Goal: Browse casually

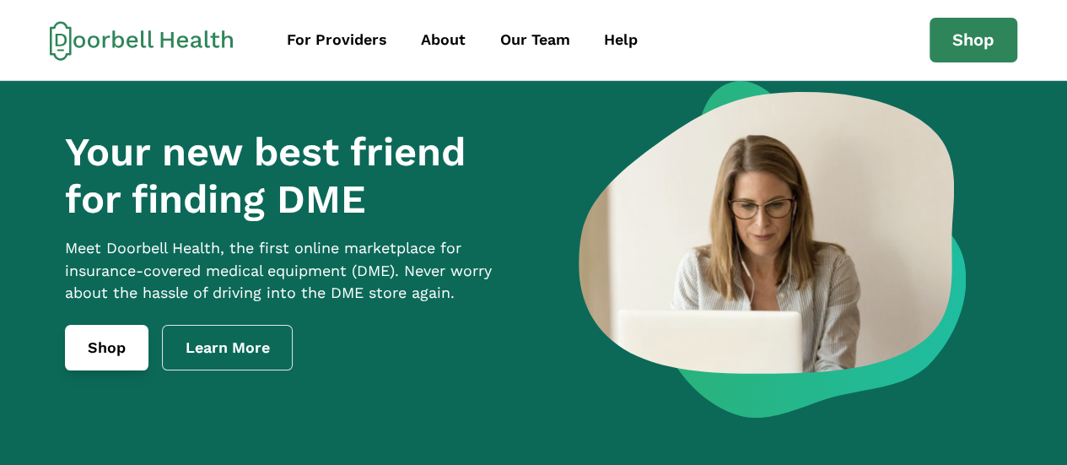
click at [100, 370] on link "Shop" at bounding box center [107, 348] width 84 height 46
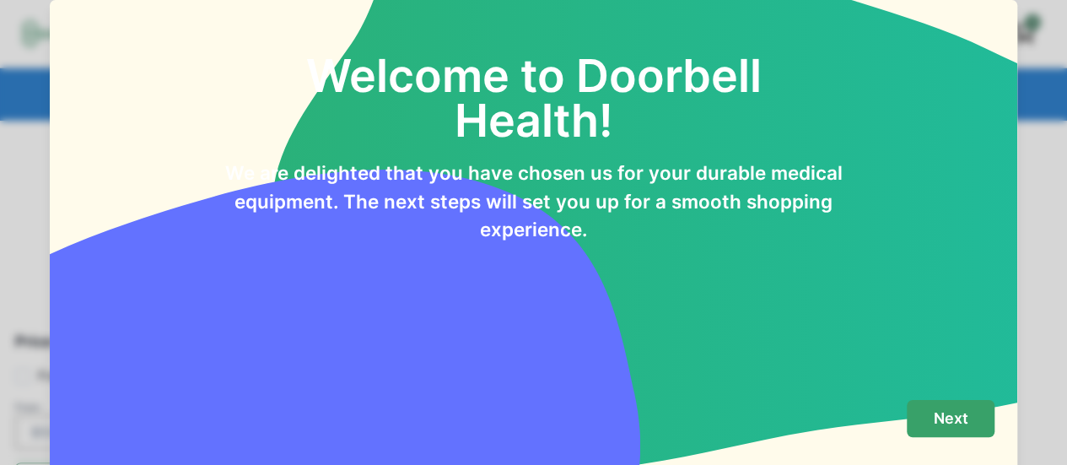
click at [944, 423] on p "Next" at bounding box center [951, 418] width 35 height 19
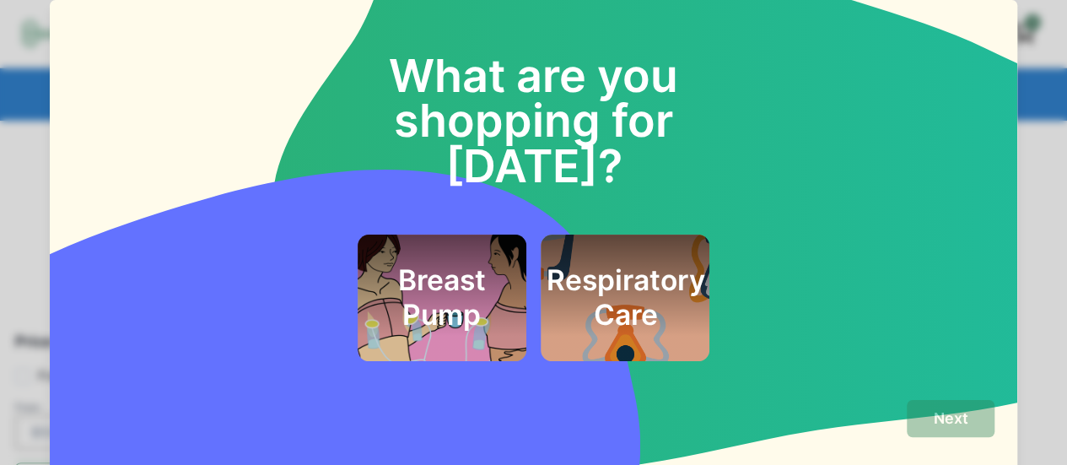
scroll to position [41, 0]
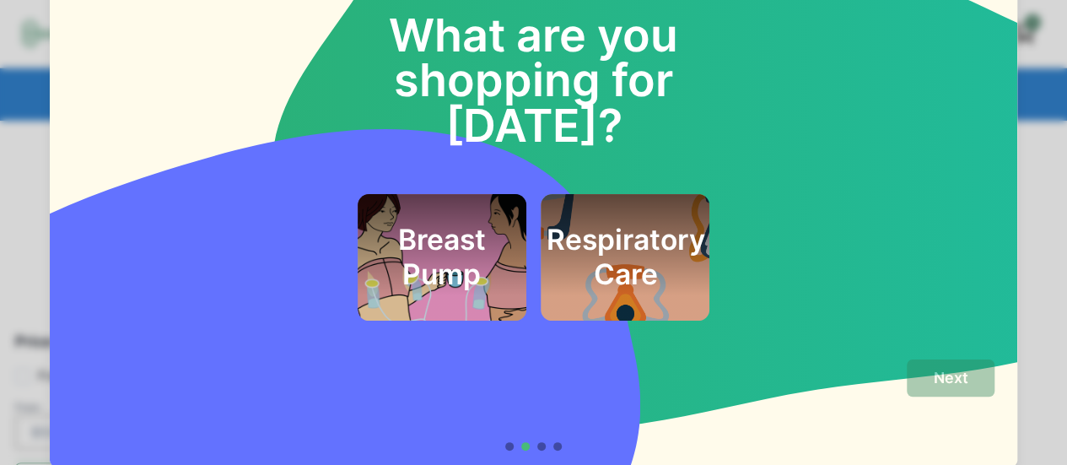
click at [908, 325] on div "What are you shopping for [DATE]? Breast Pump Respiratory Care" at bounding box center [534, 151] width 968 height 385
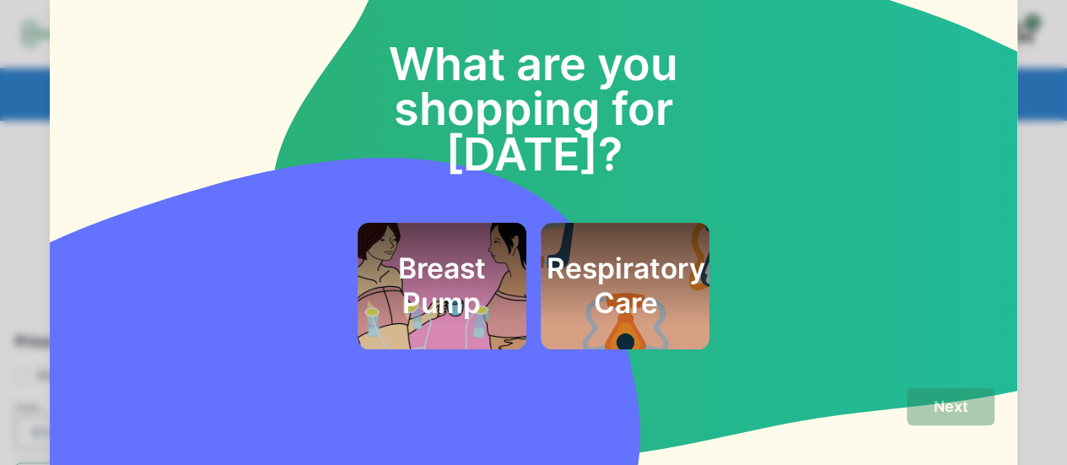
scroll to position [0, 0]
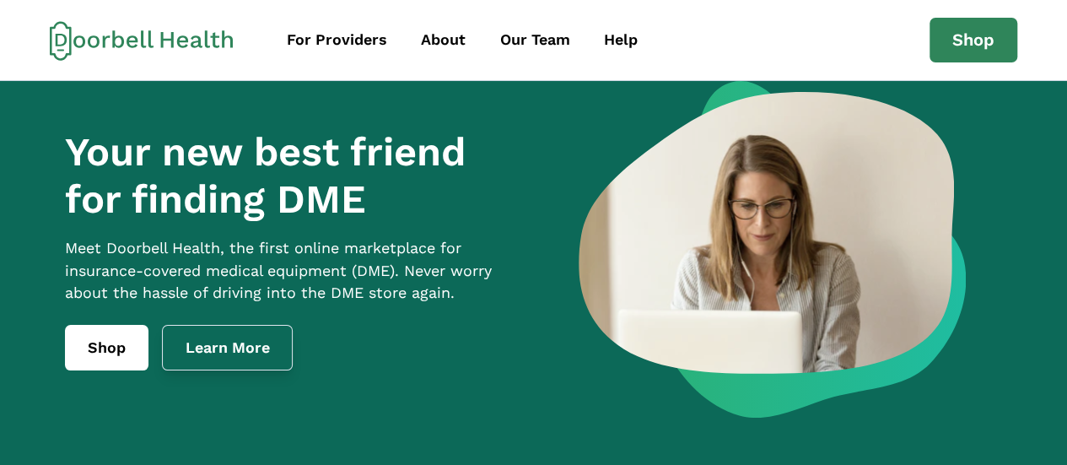
click at [228, 370] on link "Learn More" at bounding box center [228, 348] width 132 height 46
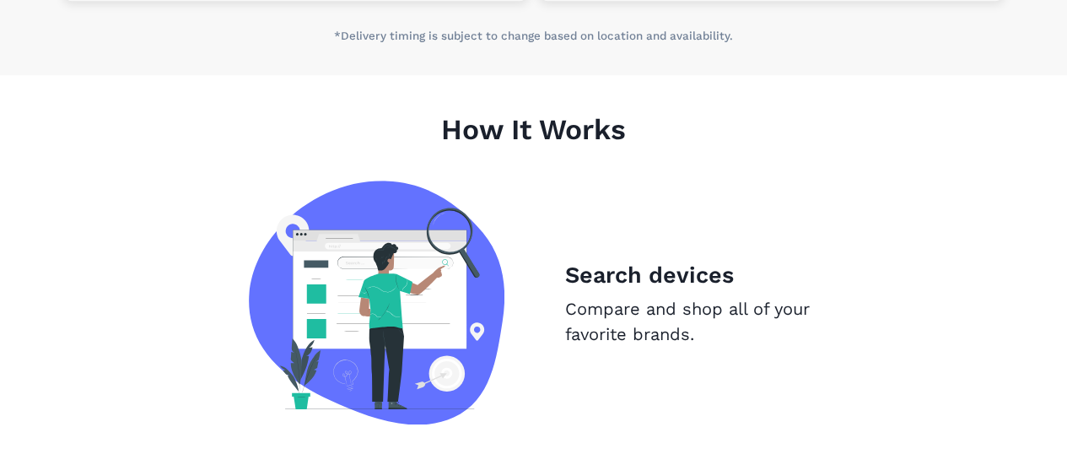
scroll to position [1077, 0]
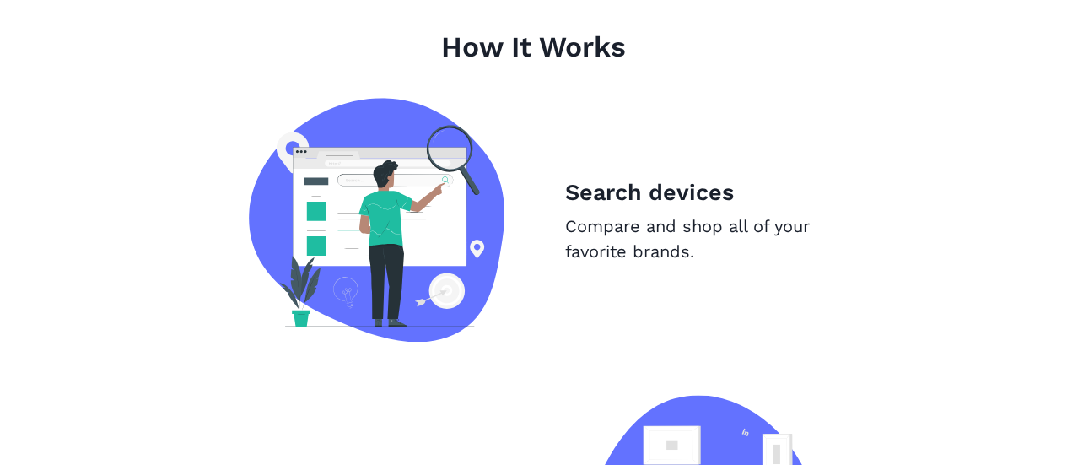
click at [364, 202] on img at bounding box center [377, 220] width 256 height 244
click at [410, 188] on img at bounding box center [377, 220] width 256 height 244
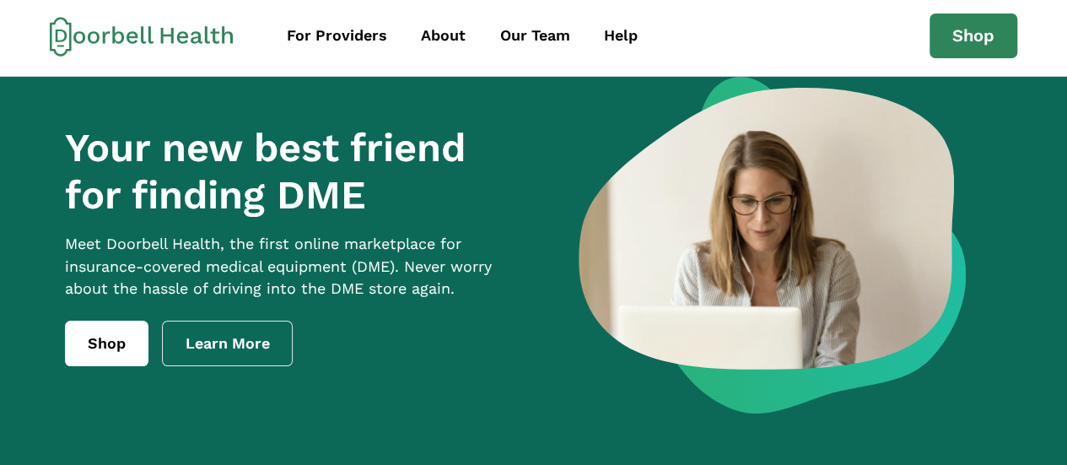
scroll to position [0, 0]
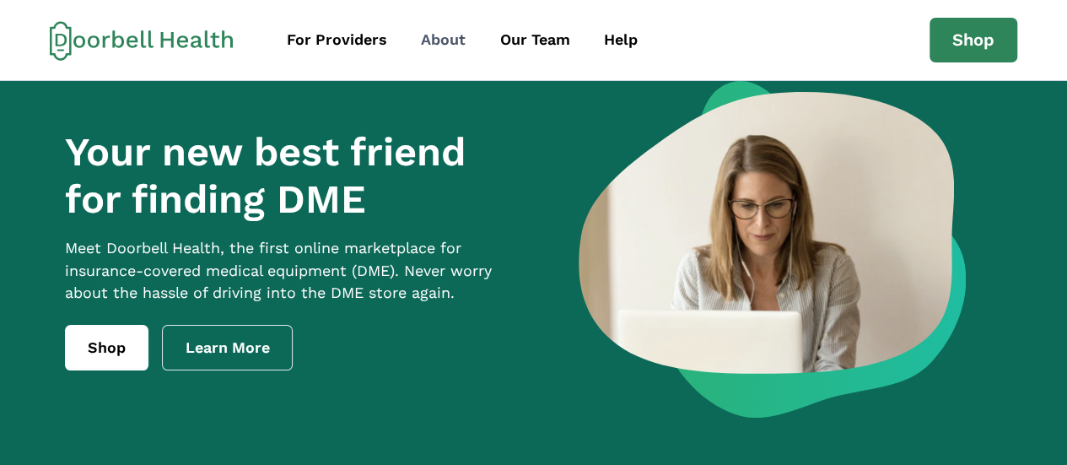
click at [438, 43] on div "About" at bounding box center [443, 40] width 45 height 23
click at [103, 360] on link "Shop" at bounding box center [107, 348] width 84 height 46
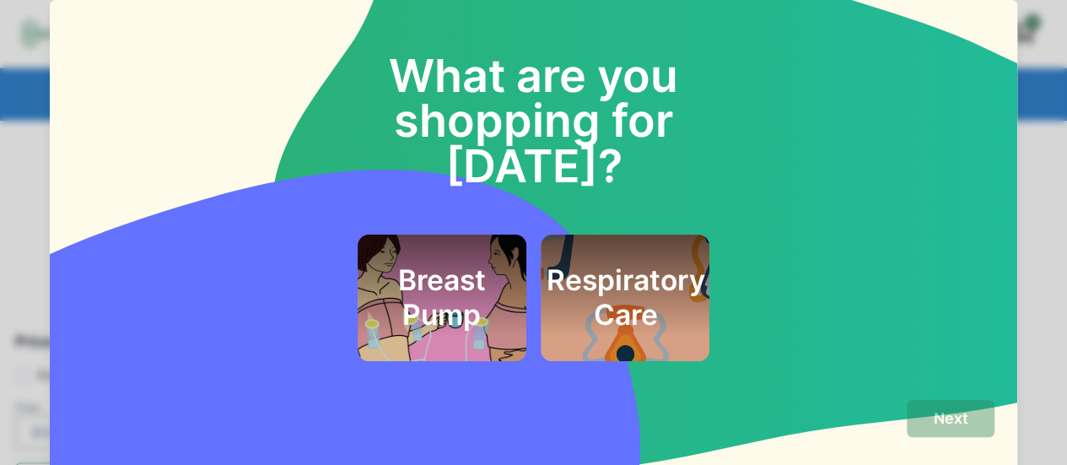
scroll to position [41, 0]
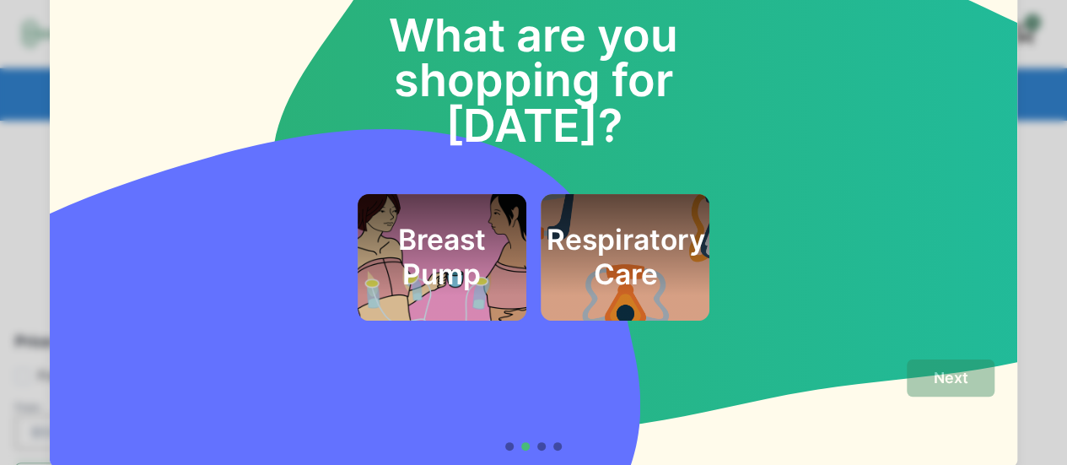
click at [549, 446] on div at bounding box center [533, 446] width 57 height 8
click at [539, 444] on div at bounding box center [542, 446] width 8 height 8
click at [504, 446] on div "Next" at bounding box center [534, 405] width 922 height 92
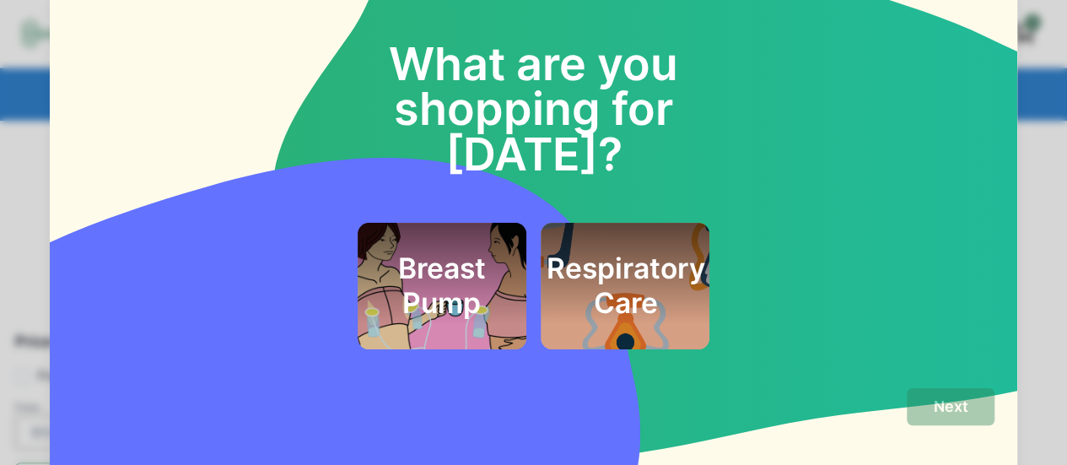
scroll to position [0, 0]
